Goal: Find specific page/section: Find specific page/section

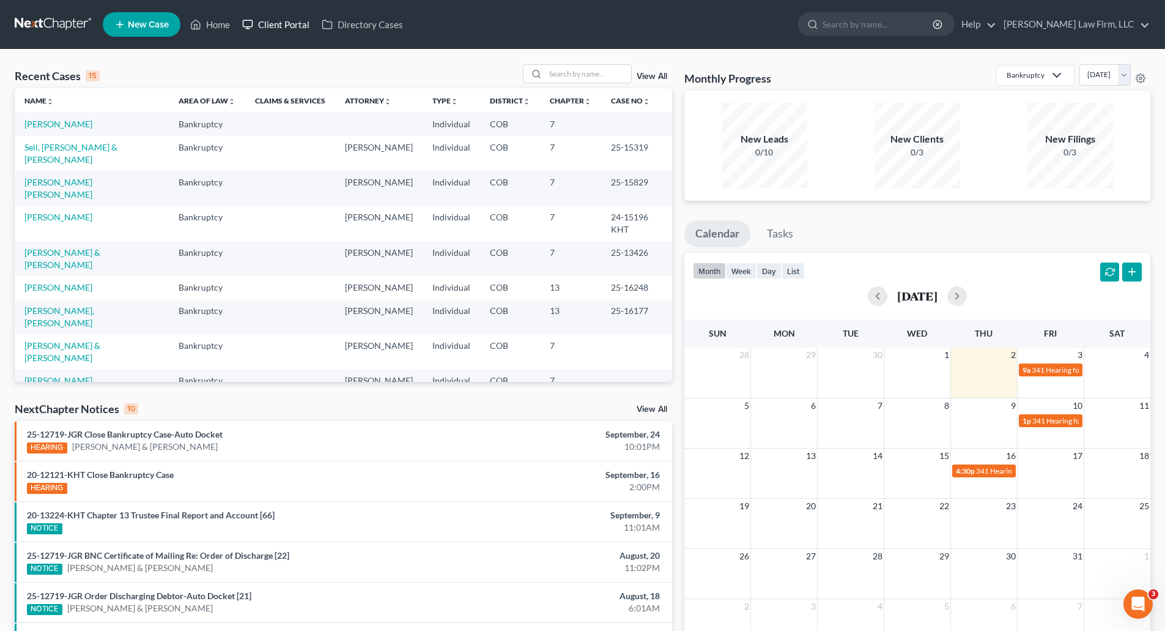
click at [275, 17] on link "Client Portal" at bounding box center [276, 24] width 80 height 22
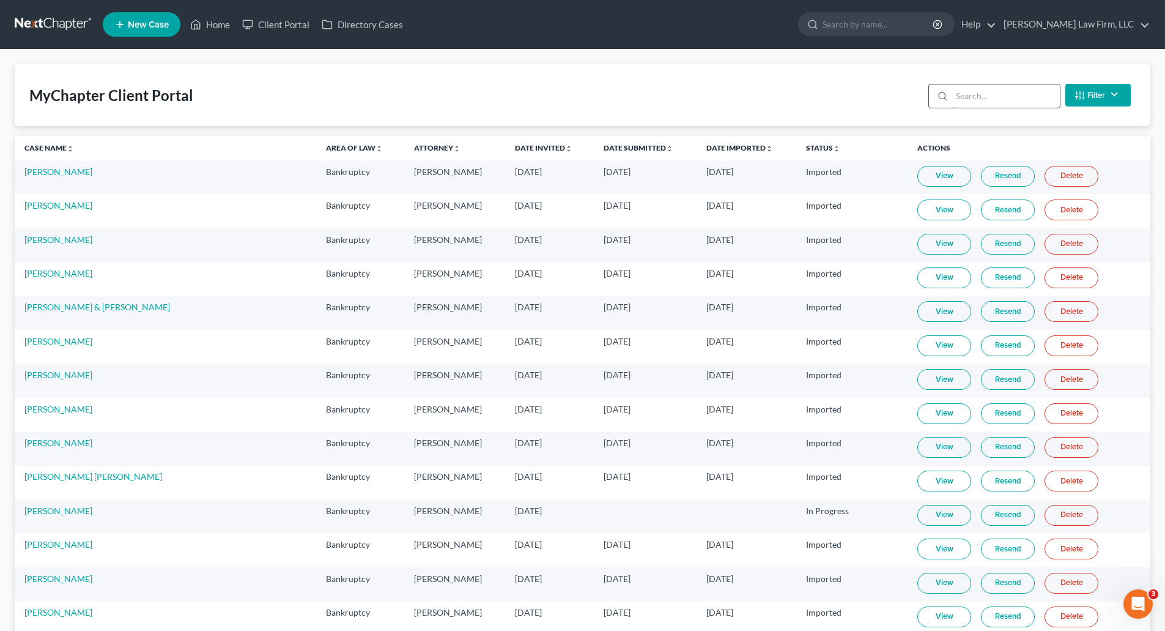
click at [1011, 95] on input "search" at bounding box center [1006, 95] width 108 height 23
click at [1011, 96] on input "search" at bounding box center [1006, 95] width 108 height 23
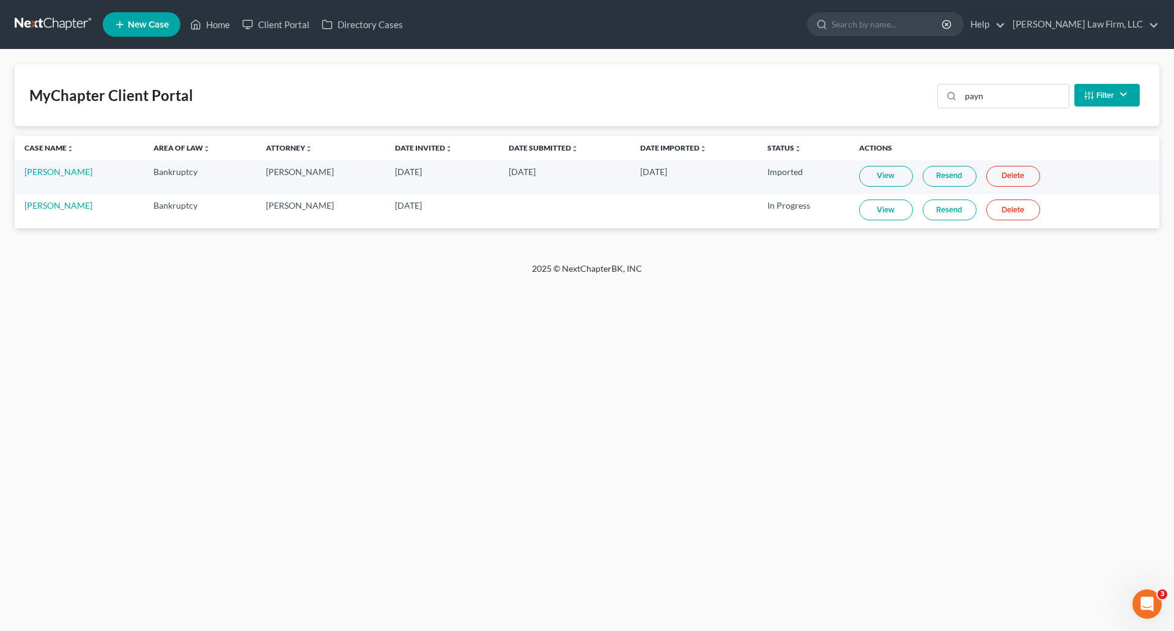
click at [884, 210] on link "View" at bounding box center [886, 209] width 54 height 21
click at [957, 94] on div "payn" at bounding box center [1004, 96] width 132 height 24
click at [955, 94] on circle at bounding box center [951, 95] width 7 height 7
click at [992, 94] on input "payn" at bounding box center [1015, 95] width 108 height 23
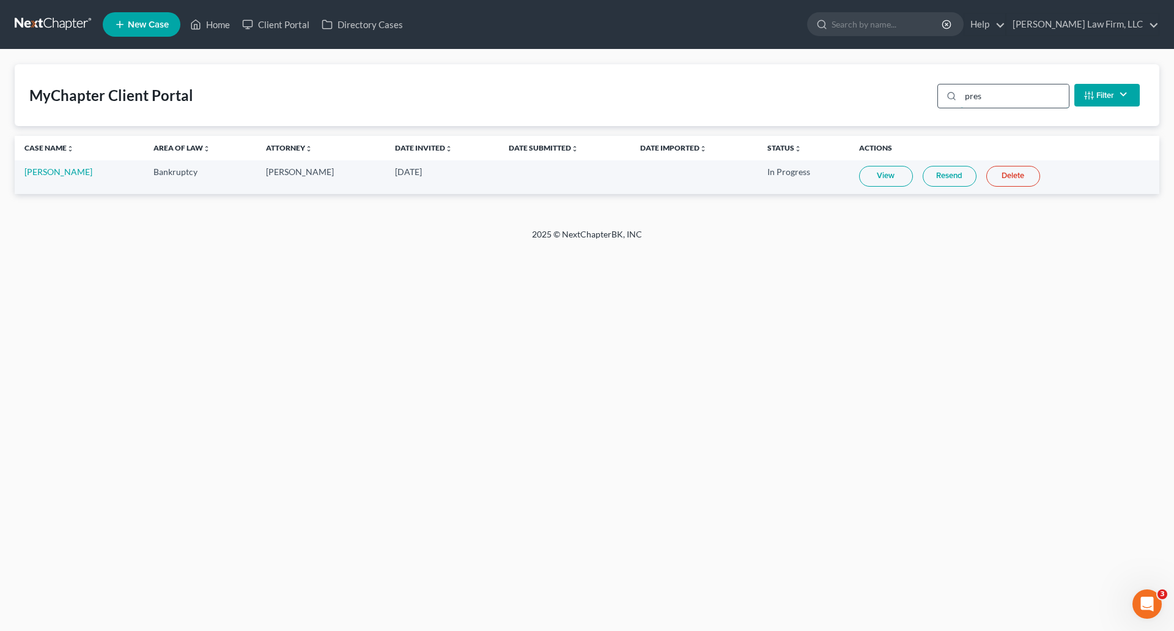
type input "pres"
click at [287, 589] on div "Home New Case Client Portal Directory Cases [PERSON_NAME] Law Firm, LLC [EMAIL_…" at bounding box center [587, 315] width 1174 height 631
